Goal: Information Seeking & Learning: Learn about a topic

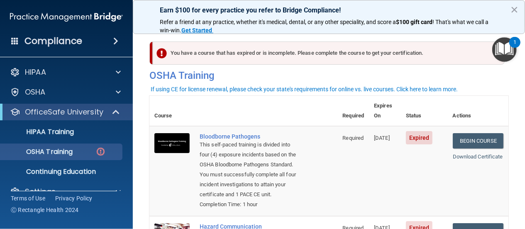
click at [504, 49] on img "Open Resource Center, 1 new notification" at bounding box center [504, 49] width 24 height 24
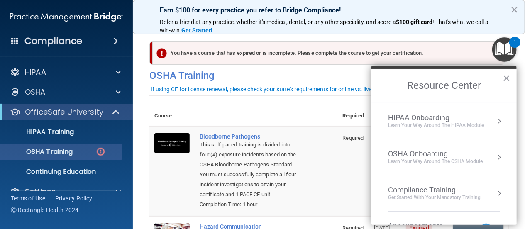
click at [495, 191] on button "Resource Center" at bounding box center [499, 193] width 8 height 8
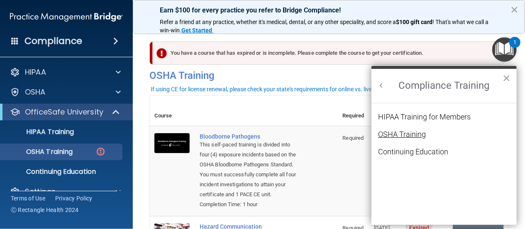
click at [395, 133] on div "OSHA Training" at bounding box center [402, 134] width 48 height 7
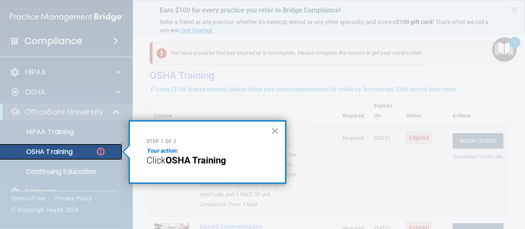
click at [100, 152] on img at bounding box center [100, 151] width 10 height 10
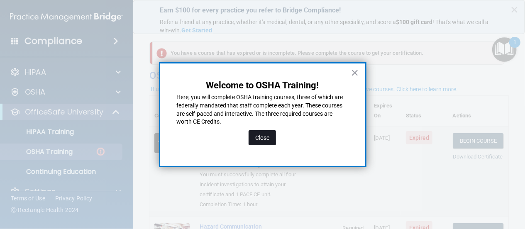
click at [272, 137] on button "Close" at bounding box center [262, 137] width 27 height 15
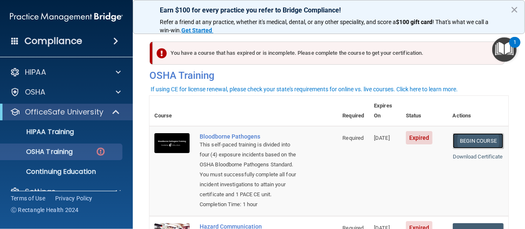
click at [454, 133] on link "Begin Course" at bounding box center [478, 140] width 51 height 15
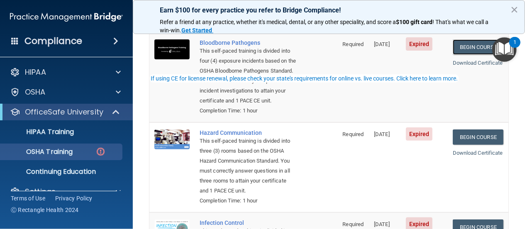
scroll to position [120, 0]
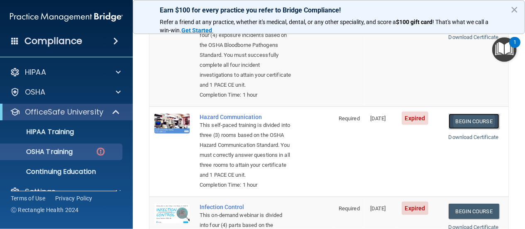
click at [456, 121] on link "Begin Course" at bounding box center [474, 121] width 51 height 15
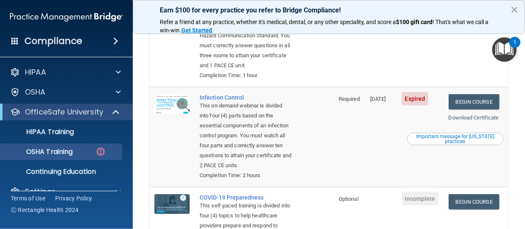
scroll to position [239, 0]
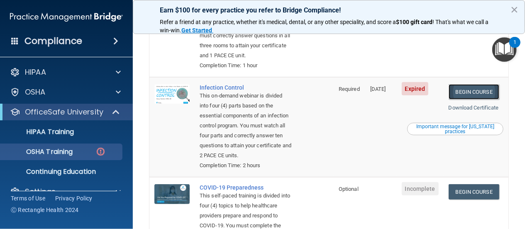
click at [459, 100] on link "Begin Course" at bounding box center [474, 91] width 51 height 15
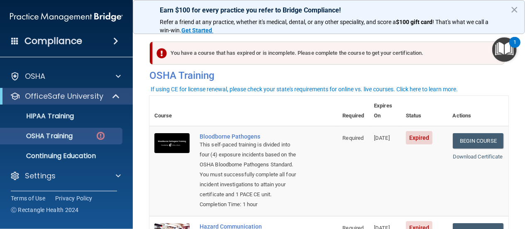
scroll to position [0, 0]
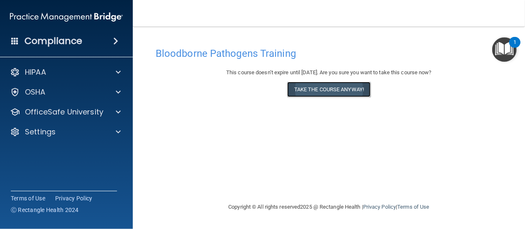
click at [313, 90] on button "Take the course anyway!" at bounding box center [328, 89] width 83 height 15
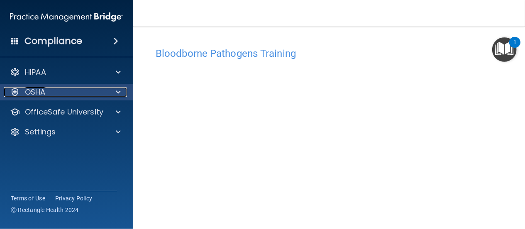
click at [120, 93] on span at bounding box center [118, 92] width 5 height 10
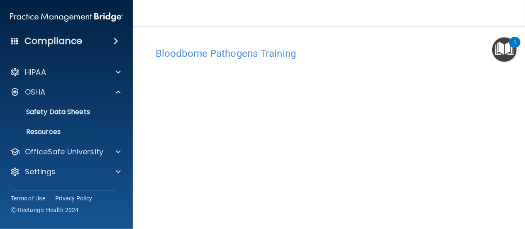
click at [502, 48] on img "Open Resource Center, 1 new notification" at bounding box center [504, 49] width 24 height 24
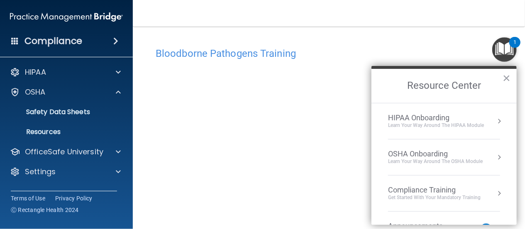
click at [495, 190] on button "Resource Center" at bounding box center [499, 193] width 8 height 8
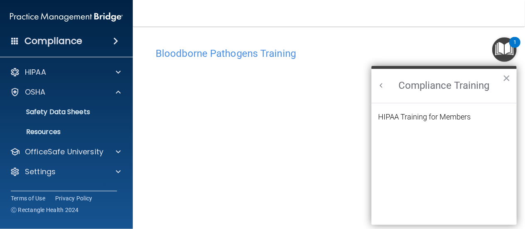
click at [381, 85] on button "Back to Resource Center Home" at bounding box center [381, 85] width 8 height 8
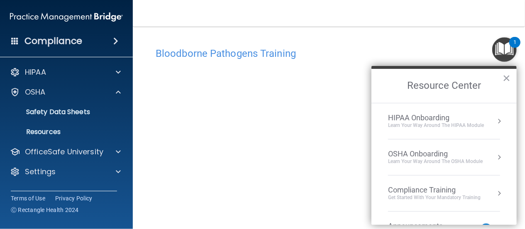
click at [495, 155] on button "Resource Center" at bounding box center [499, 157] width 8 height 8
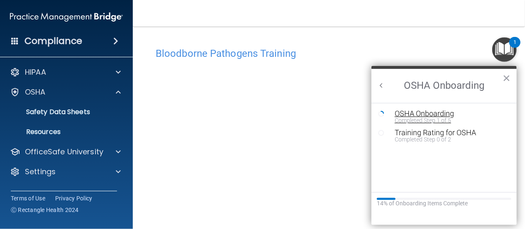
click at [416, 118] on div "Completed Step 1 of 5" at bounding box center [450, 120] width 111 height 6
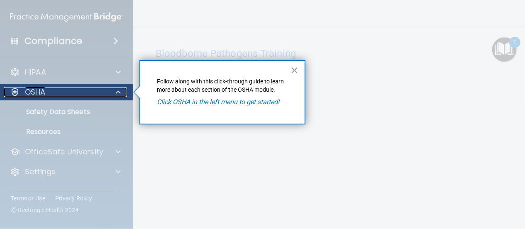
click at [120, 90] on span at bounding box center [118, 92] width 5 height 10
click at [118, 91] on span at bounding box center [118, 92] width 5 height 10
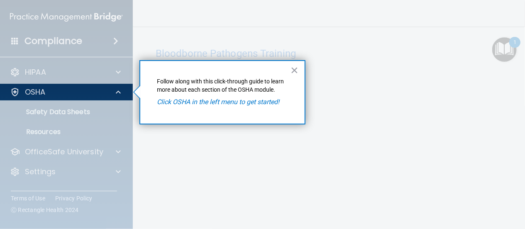
click at [108, 114] on div at bounding box center [66, 164] width 133 height 129
click at [119, 109] on div at bounding box center [66, 164] width 133 height 129
click at [295, 69] on button "×" at bounding box center [294, 69] width 8 height 13
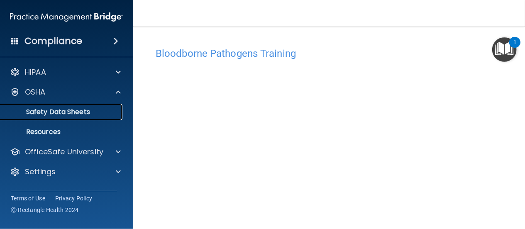
click at [90, 112] on p "Safety Data Sheets" at bounding box center [61, 112] width 113 height 8
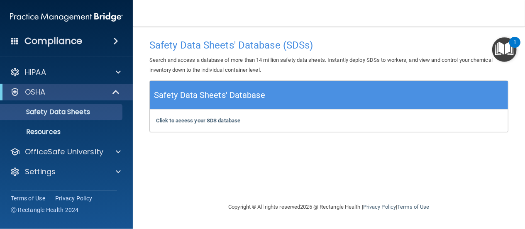
click at [502, 50] on img "Open Resource Center, 1 new notification" at bounding box center [504, 49] width 24 height 24
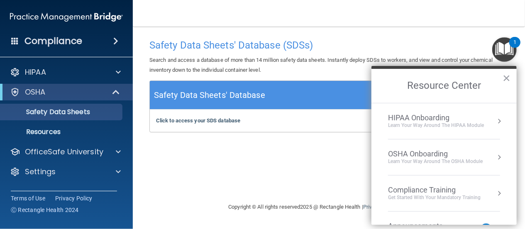
click at [495, 155] on button "Resource Center" at bounding box center [499, 157] width 8 height 8
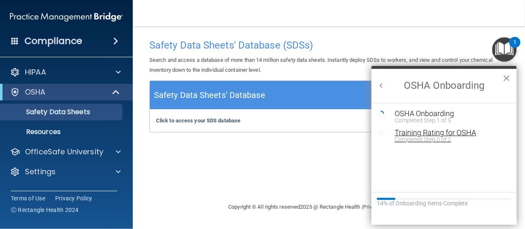
click at [401, 134] on div "Training Rating for OSHA" at bounding box center [450, 132] width 111 height 7
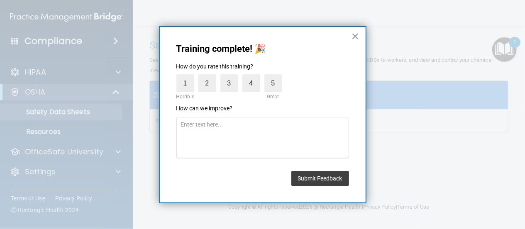
click at [353, 37] on button "×" at bounding box center [355, 35] width 8 height 13
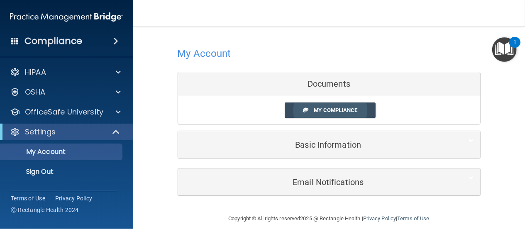
click at [318, 107] on span "My Compliance" at bounding box center [336, 110] width 44 height 6
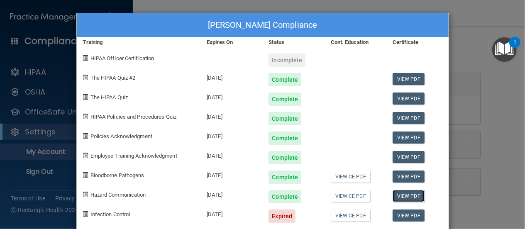
click at [402, 195] on link "View PDF" at bounding box center [409, 196] width 32 height 12
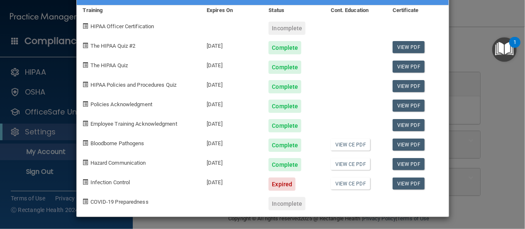
click at [219, 182] on div "08/05/2025" at bounding box center [231, 181] width 62 height 20
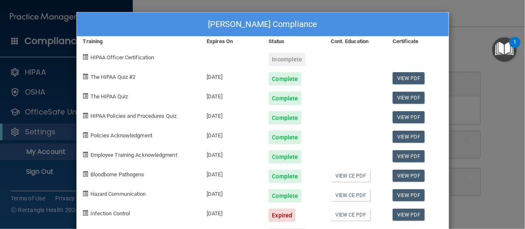
scroll to position [0, 0]
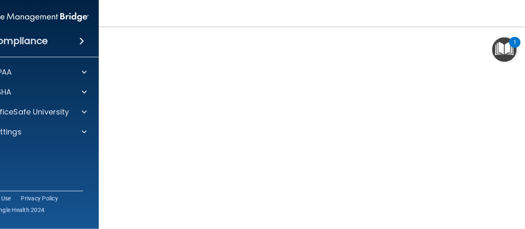
scroll to position [46, 0]
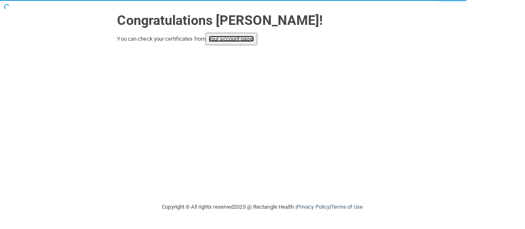
click at [232, 39] on link "your account page!" at bounding box center [231, 39] width 45 height 6
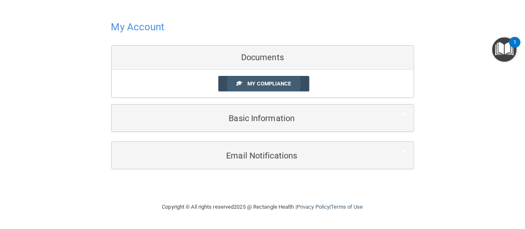
click at [252, 82] on span "My Compliance" at bounding box center [269, 84] width 44 height 6
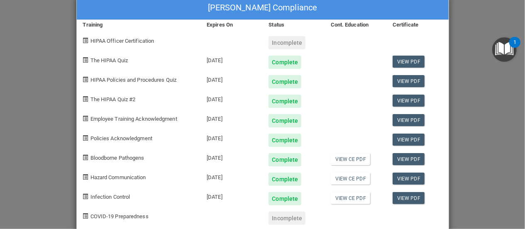
scroll to position [32, 0]
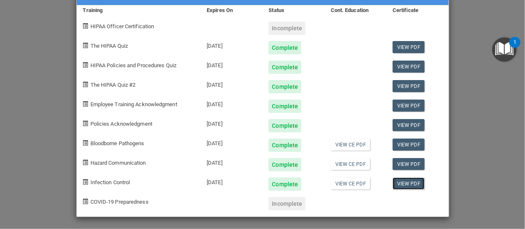
click at [405, 182] on link "View PDF" at bounding box center [409, 184] width 32 height 12
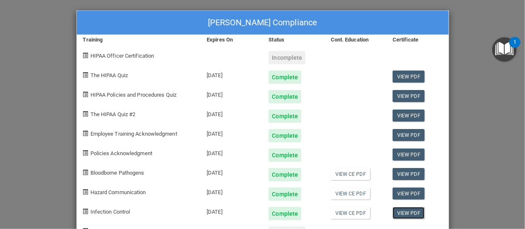
scroll to position [0, 0]
